Goal: Task Accomplishment & Management: Manage account settings

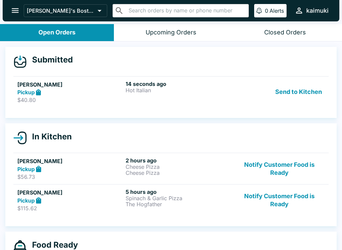
click at [223, 122] on div "Submitted [PERSON_NAME] Pickup $40.80 14 seconds ago Hot Italian Send to Kitche…" at bounding box center [171, 146] width 342 height 210
click at [220, 103] on link "[PERSON_NAME] Pickup $40.80 14 seconds ago Hot Italian Send to Kitchen" at bounding box center [170, 91] width 315 height 31
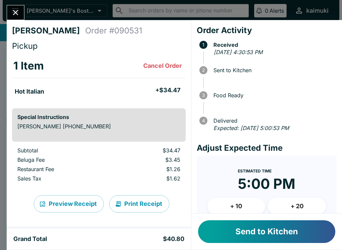
click at [305, 203] on button "+ 20" at bounding box center [297, 206] width 58 height 17
click at [291, 234] on button "Send to Kitchen" at bounding box center [266, 231] width 137 height 23
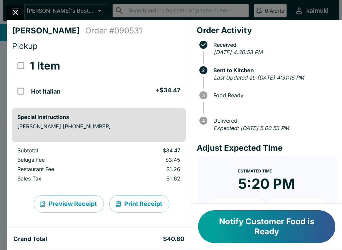
click at [13, 8] on icon "Close" at bounding box center [15, 12] width 9 height 9
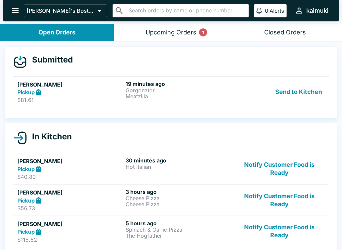
click at [57, 95] on div "Pickup" at bounding box center [70, 93] width 106 height 8
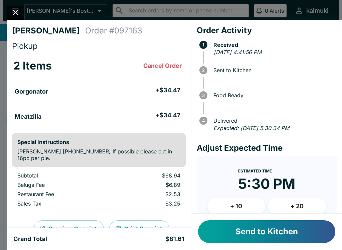
click at [229, 235] on button "Send to Kitchen" at bounding box center [266, 231] width 137 height 23
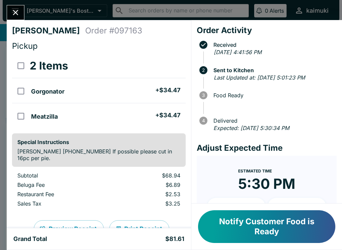
click at [19, 16] on icon "Close" at bounding box center [15, 12] width 9 height 9
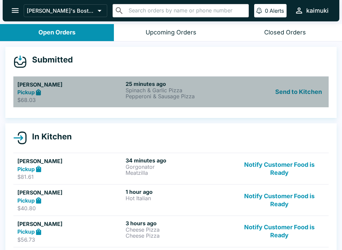
click at [86, 93] on div "Pickup" at bounding box center [70, 93] width 106 height 8
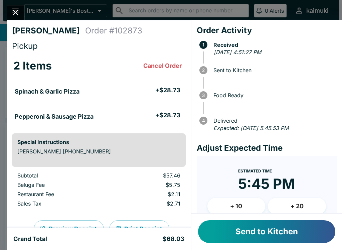
click at [233, 207] on button "+ 10" at bounding box center [236, 206] width 58 height 17
click at [240, 238] on button "Send to Kitchen" at bounding box center [266, 231] width 137 height 23
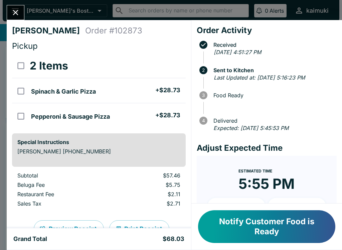
click at [14, 17] on icon "Close" at bounding box center [15, 12] width 9 height 9
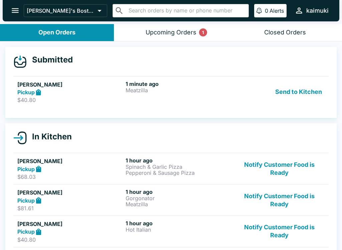
click at [184, 32] on div "Upcoming Orders 1" at bounding box center [171, 33] width 51 height 8
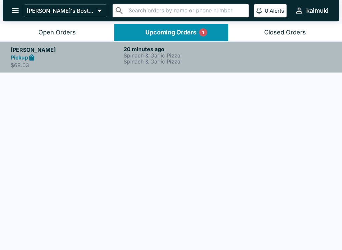
click at [175, 65] on div "20 minutes ago Spinach & Garlic Pizza Spinach & Garlic Pizza" at bounding box center [179, 57] width 110 height 23
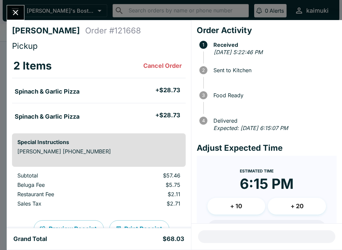
click at [16, 11] on icon "Close" at bounding box center [15, 12] width 9 height 9
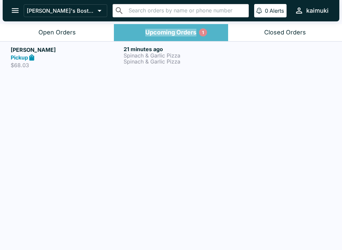
click at [192, 38] on button "Upcoming Orders 1" at bounding box center [171, 32] width 114 height 17
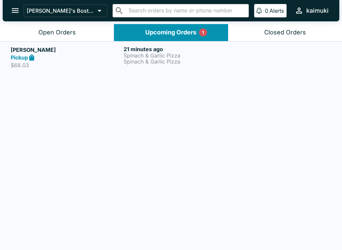
click at [63, 34] on div "Open Orders" at bounding box center [56, 33] width 37 height 8
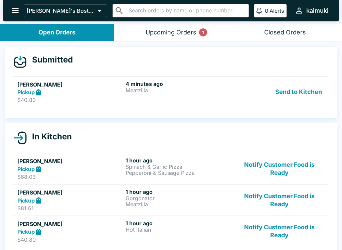
click at [143, 99] on div "4 minutes ago Meatzilla" at bounding box center [179, 91] width 106 height 23
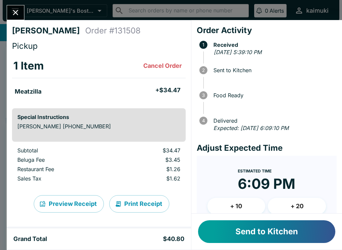
click at [10, 10] on button "Close" at bounding box center [15, 12] width 17 height 14
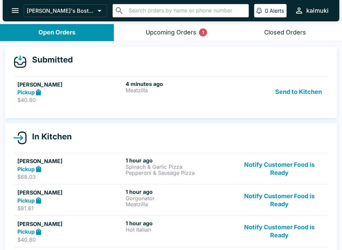
click at [174, 36] on button "Upcoming Orders 1" at bounding box center [171, 32] width 114 height 17
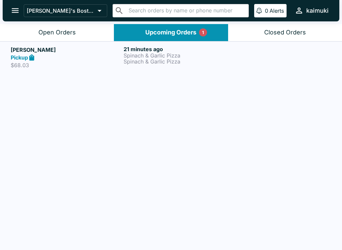
click at [53, 61] on div "Pickup" at bounding box center [66, 58] width 110 height 8
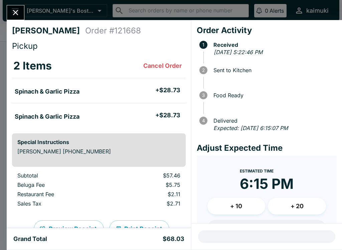
click at [18, 17] on button "Close" at bounding box center [15, 12] width 17 height 14
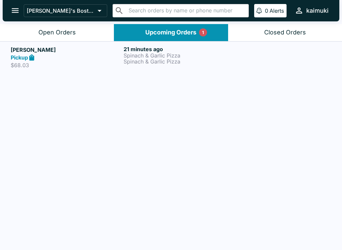
click at [32, 60] on icon at bounding box center [31, 57] width 5 height 6
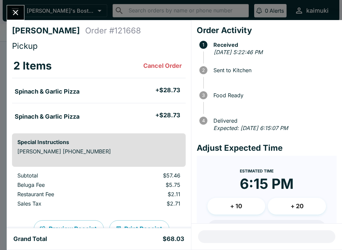
click at [19, 14] on icon "Close" at bounding box center [15, 12] width 9 height 9
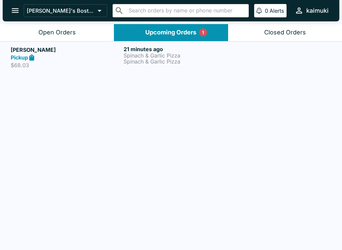
click at [59, 36] on button "Open Orders" at bounding box center [57, 32] width 114 height 17
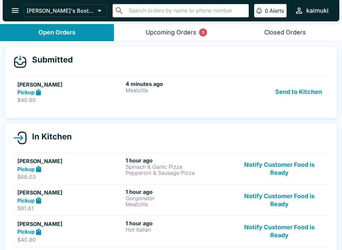
click at [58, 101] on p "$40.80" at bounding box center [70, 100] width 106 height 7
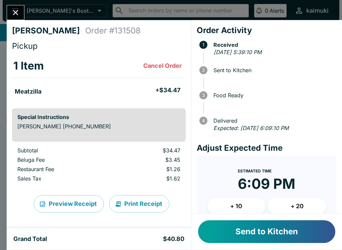
click at [241, 203] on button "+ 10" at bounding box center [236, 206] width 58 height 17
click at [243, 236] on button "Send to Kitchen" at bounding box center [266, 231] width 137 height 23
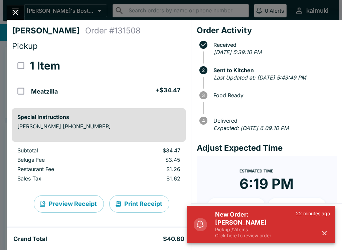
click at [268, 228] on p "Pickup / 2 items" at bounding box center [255, 229] width 81 height 6
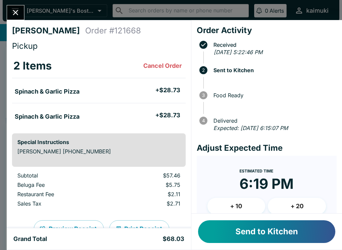
click at [236, 199] on button "+ 10" at bounding box center [236, 206] width 58 height 17
click at [264, 238] on button "Send to Kitchen" at bounding box center [266, 231] width 137 height 23
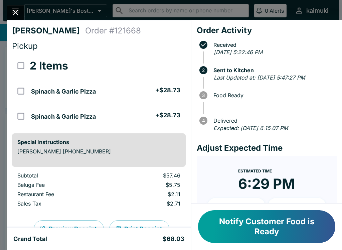
click at [13, 14] on icon "Close" at bounding box center [15, 12] width 9 height 9
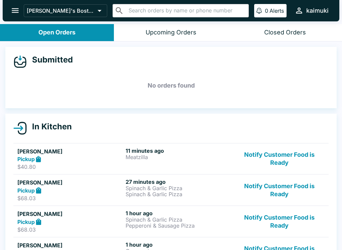
click at [63, 161] on div "Pickup" at bounding box center [70, 159] width 106 height 8
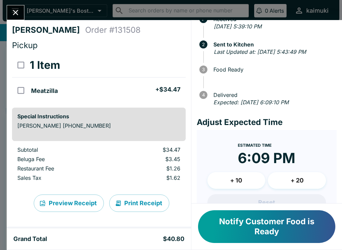
scroll to position [25, 0]
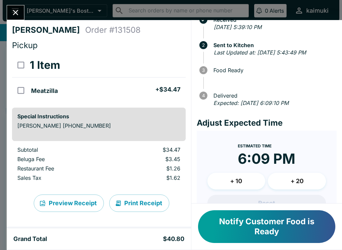
click at [293, 175] on button "+ 20" at bounding box center [297, 181] width 58 height 17
click at [243, 221] on button "Notify Customer Food is Ready" at bounding box center [266, 226] width 137 height 33
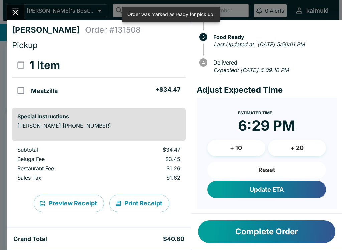
scroll to position [58, 0]
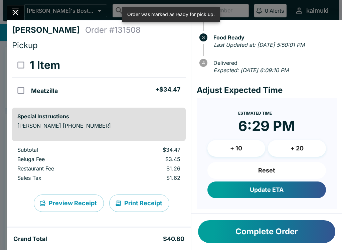
click at [254, 166] on button "Reset" at bounding box center [266, 170] width 119 height 17
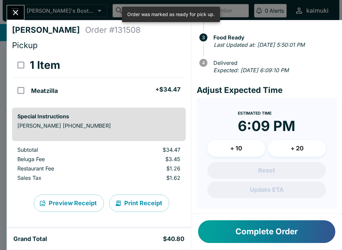
click at [295, 140] on button "+ 20" at bounding box center [297, 148] width 58 height 17
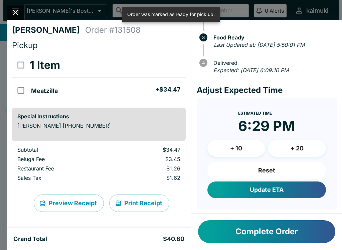
click at [241, 140] on button "+ 10" at bounding box center [236, 148] width 58 height 17
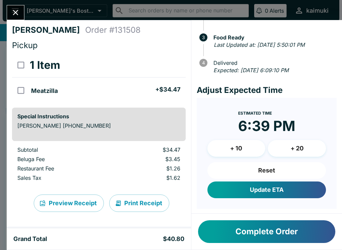
click at [256, 182] on button "Update ETA" at bounding box center [266, 189] width 119 height 17
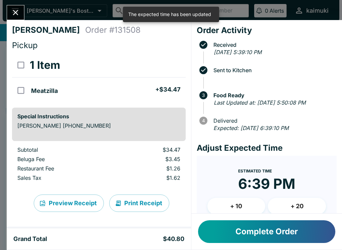
scroll to position [0, 0]
click at [17, 6] on button "Close" at bounding box center [15, 12] width 17 height 14
